Goal: Information Seeking & Learning: Check status

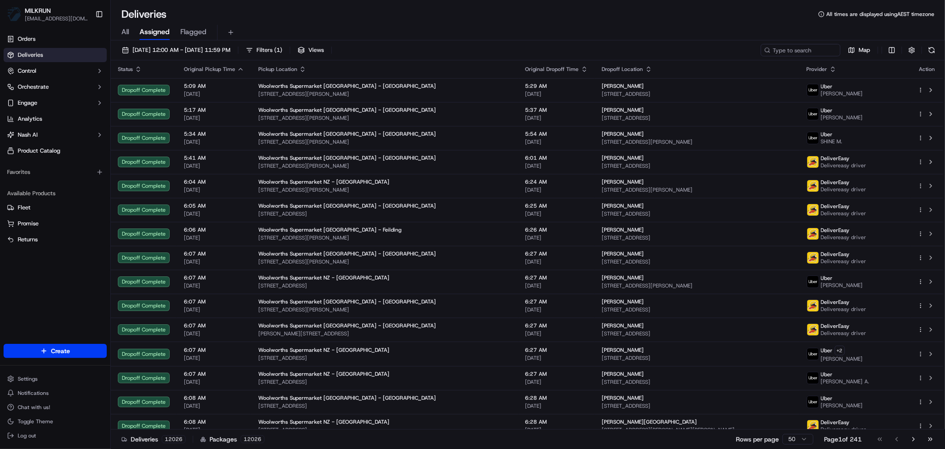
click at [125, 35] on span "All" at bounding box center [125, 32] width 8 height 11
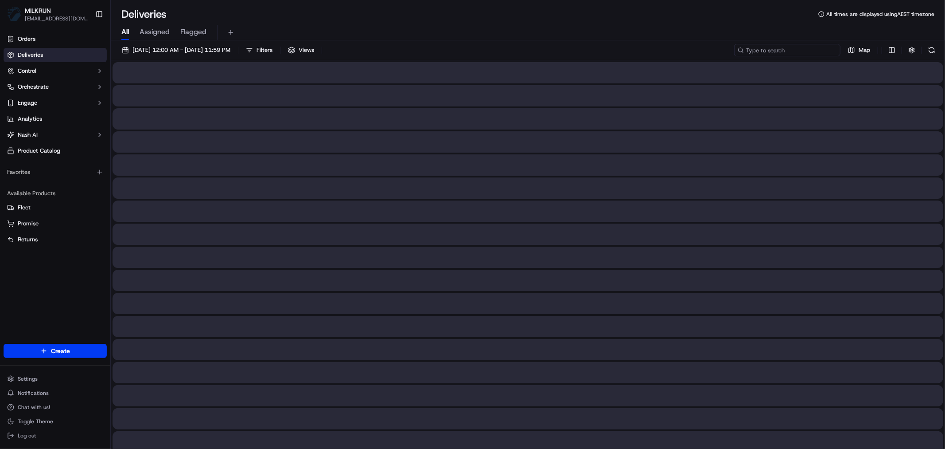
click at [778, 45] on input at bounding box center [787, 50] width 106 height 12
paste input "b4ba154c-c5f0-4d9d-b66f-0632d5d2126a"
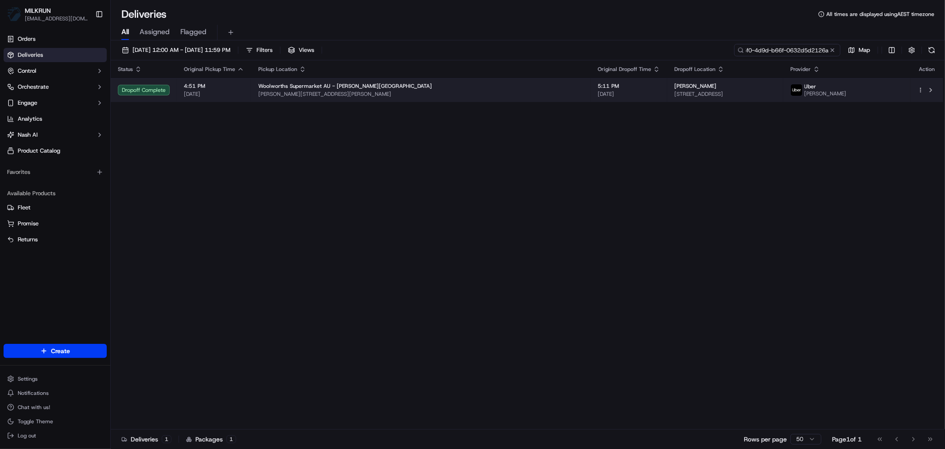
type input "b4ba154c-c5f0-4d9d-b66f-0632d5d2126a"
click at [373, 92] on span "[PERSON_NAME][STREET_ADDRESS][PERSON_NAME]" at bounding box center [420, 93] width 325 height 7
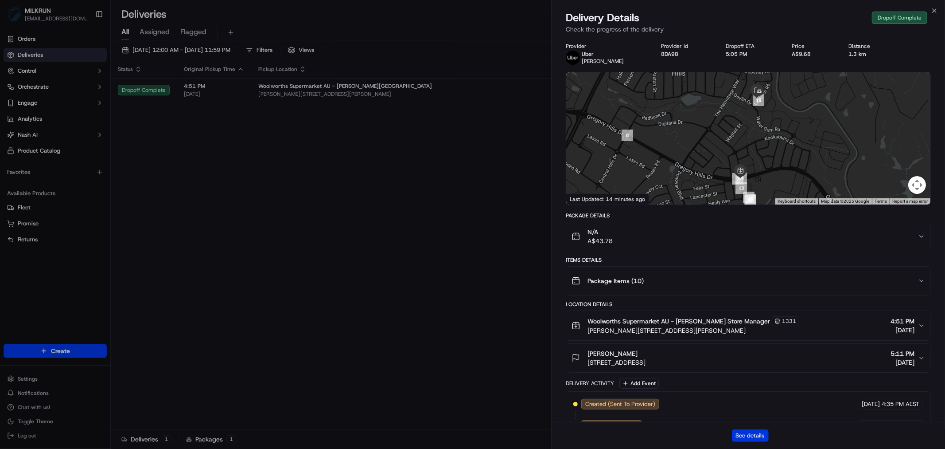
click at [754, 435] on button "See details" at bounding box center [750, 435] width 37 height 12
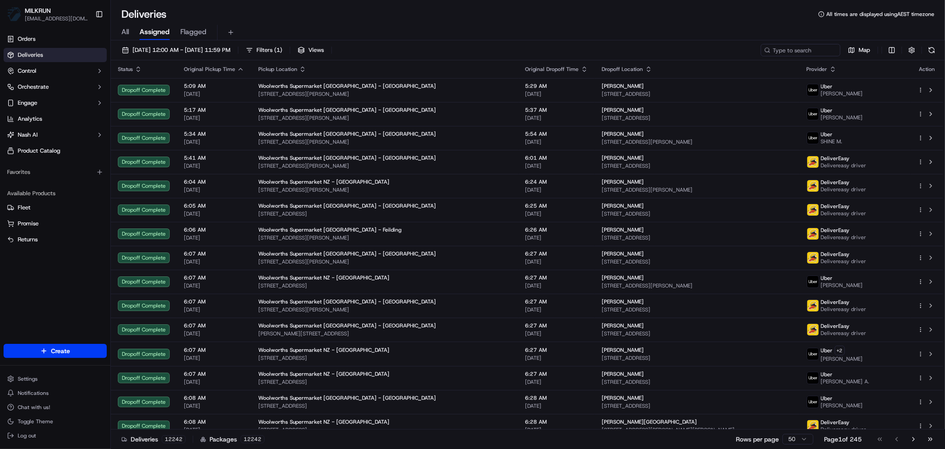
click at [123, 29] on span "All" at bounding box center [125, 32] width 8 height 11
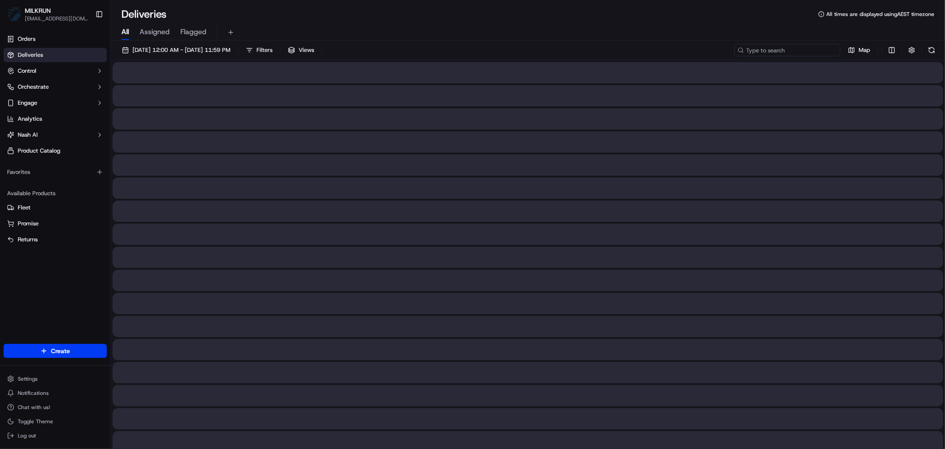
click at [805, 51] on input at bounding box center [787, 50] width 106 height 12
paste input "[PERSON_NAME]"
type input "[PERSON_NAME]"
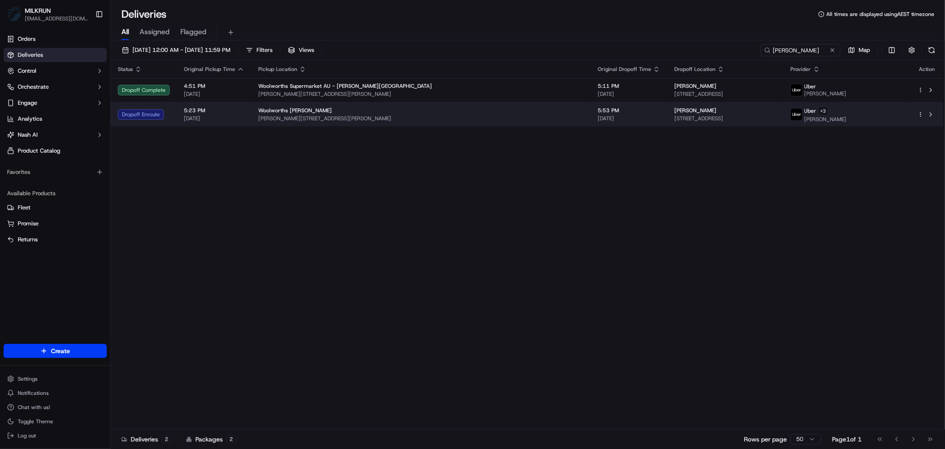
click at [476, 117] on span "[PERSON_NAME][STREET_ADDRESS][PERSON_NAME]" at bounding box center [420, 118] width 325 height 7
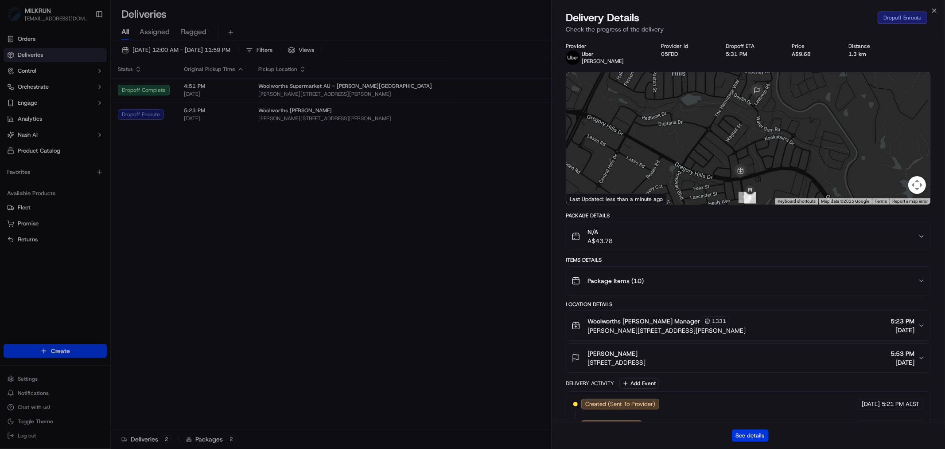
click at [750, 433] on button "See details" at bounding box center [750, 435] width 37 height 12
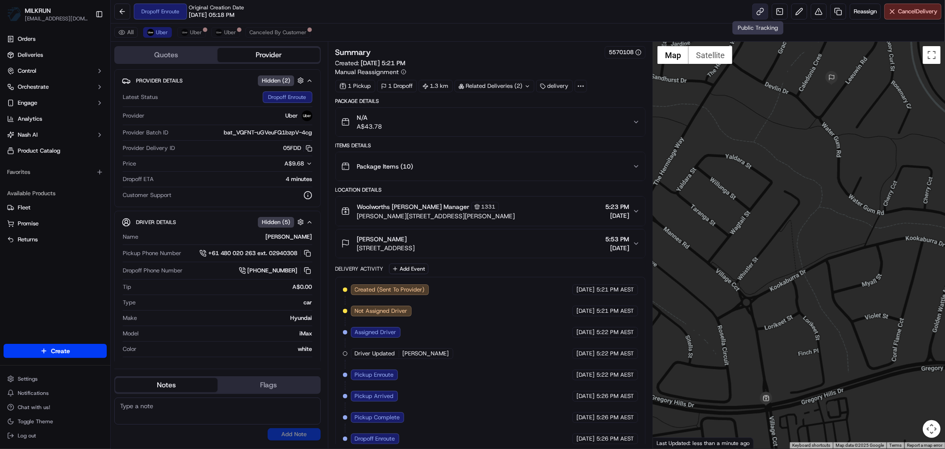
click at [757, 13] on link at bounding box center [761, 12] width 16 height 16
